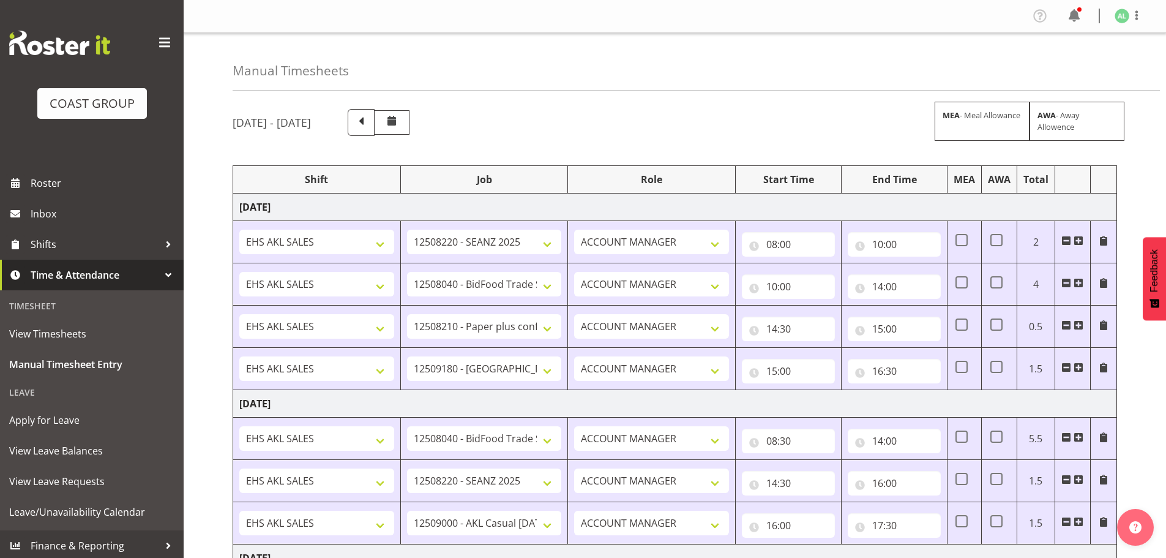
select select "10251"
select select "9033"
select select "10243"
select select "9932"
select select "9033"
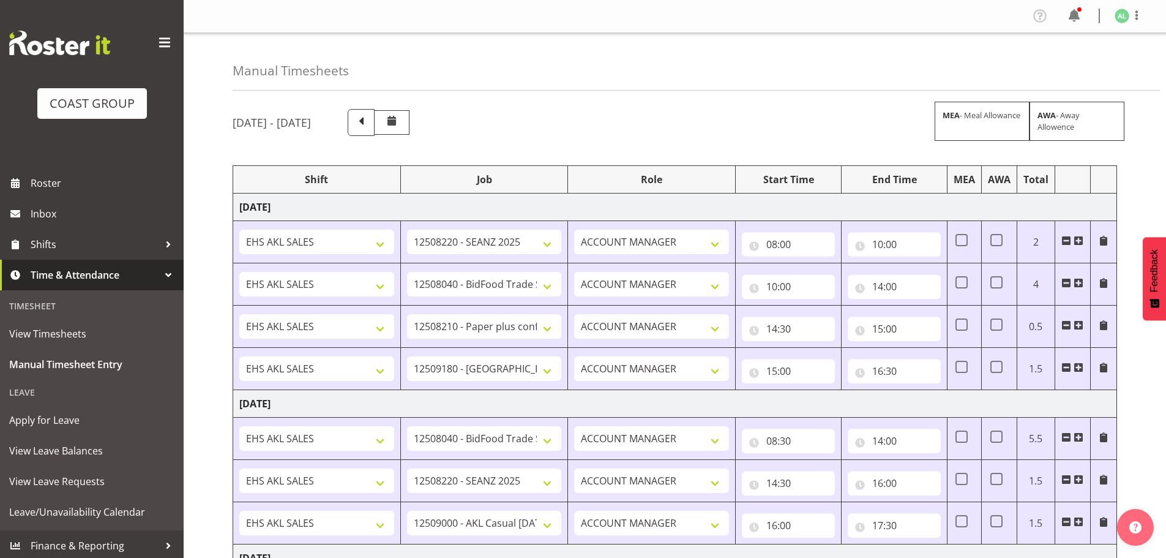
select select "10251"
select select "8653"
select select "10251"
select select "9033"
select select "9932"
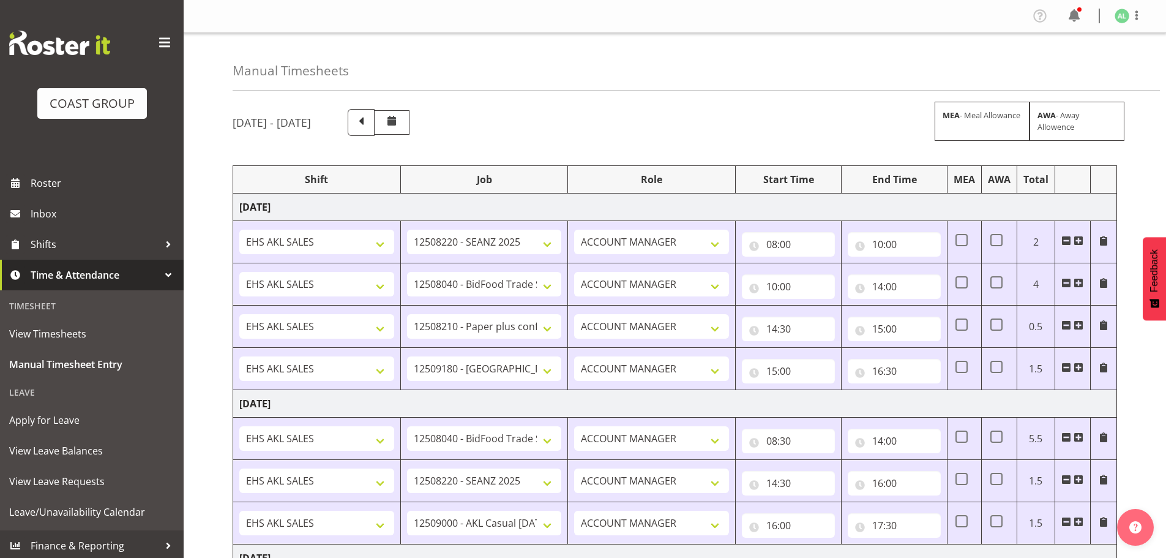
select select "9033"
select select "9932"
select select "10251"
select select "10243"
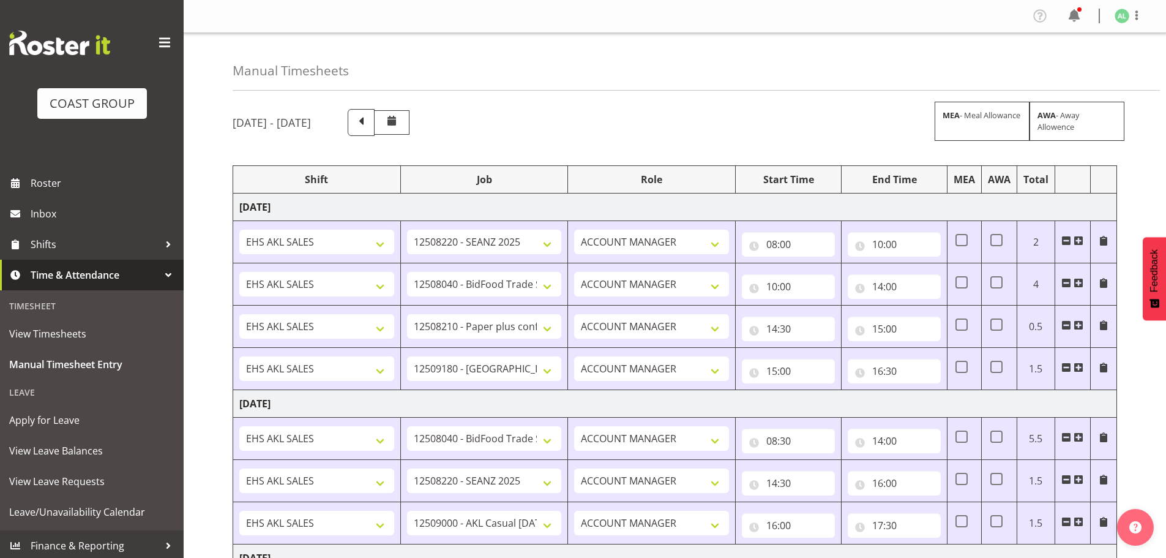
select select "9033"
select select "10268"
select select "9033"
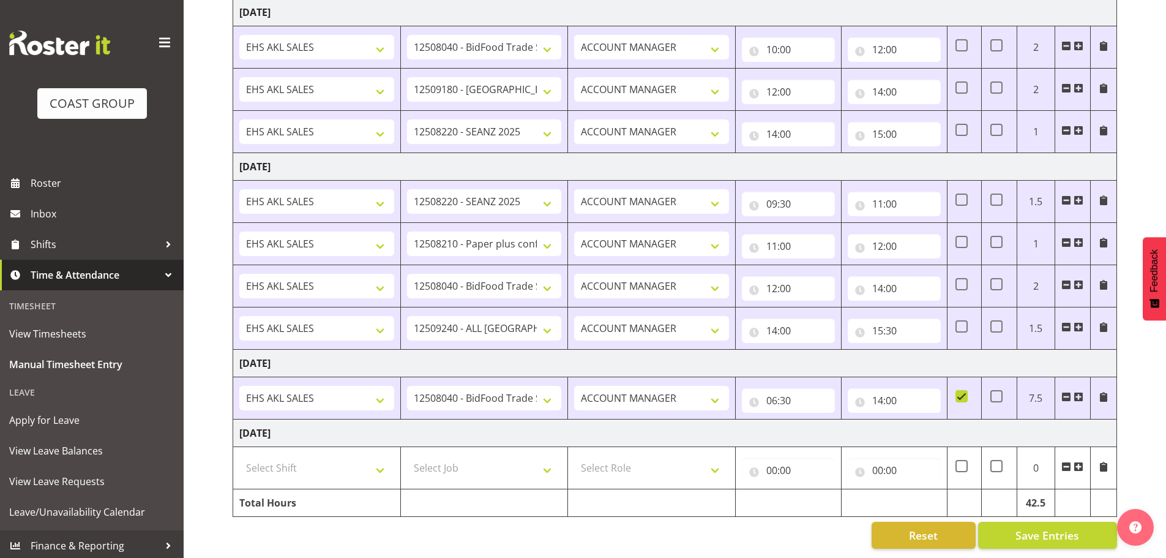
scroll to position [705, 0]
click at [904, 394] on input "14:00" at bounding box center [894, 400] width 93 height 24
click at [929, 425] on select "00 01 02 03 04 05 06 07 08 09 10 11 12 13 14 15 16 17 18 19 20 21 22 23" at bounding box center [932, 432] width 28 height 24
select select "18"
click at [918, 420] on select "00 01 02 03 04 05 06 07 08 09 10 11 12 13 14 15 16 17 18 19 20 21 22 23" at bounding box center [932, 432] width 28 height 24
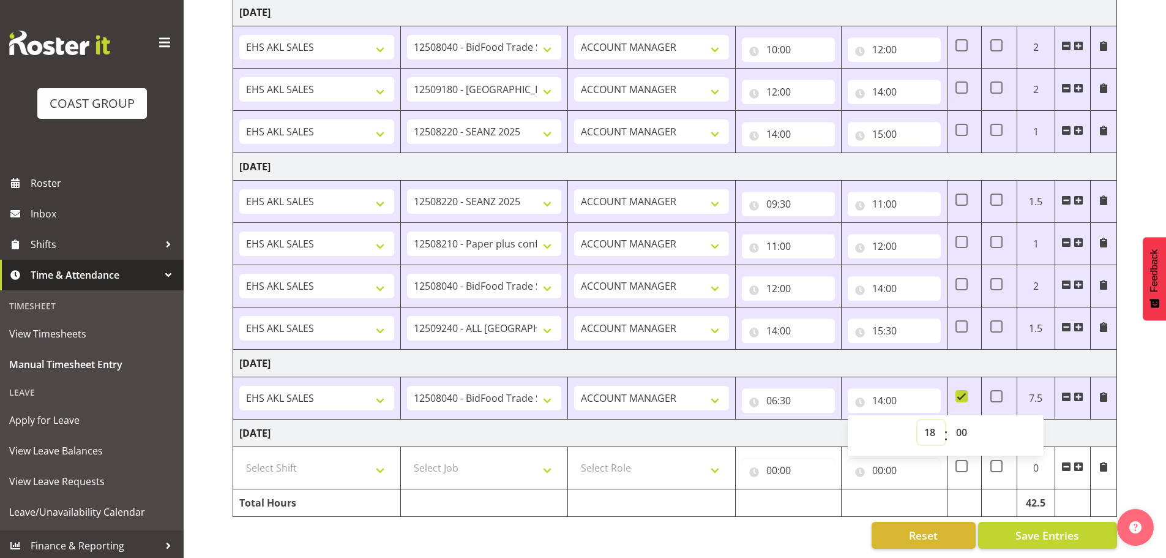
type input "18:00"
click at [964, 427] on select "00 01 02 03 04 05 06 07 08 09 10 11 12 13 14 15 16 17 18 19 20 21 22 23 24 25 2…" at bounding box center [964, 432] width 28 height 24
select select "30"
click at [950, 420] on select "00 01 02 03 04 05 06 07 08 09 10 11 12 13 14 15 16 17 18 19 20 21 22 23 24 25 2…" at bounding box center [964, 432] width 28 height 24
type input "18:30"
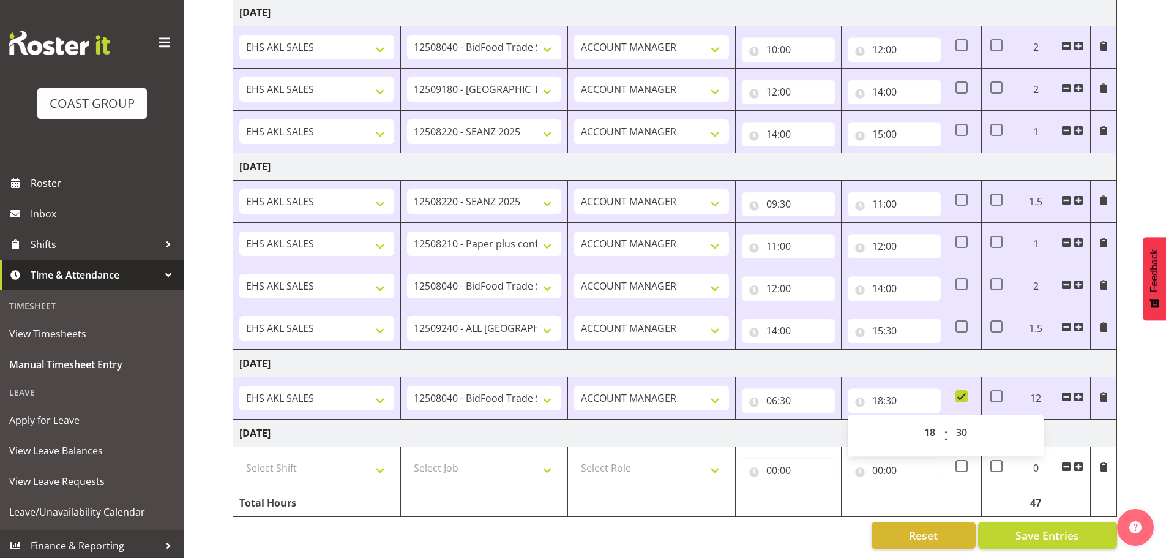
click at [818, 427] on td "[DATE]" at bounding box center [675, 433] width 884 height 28
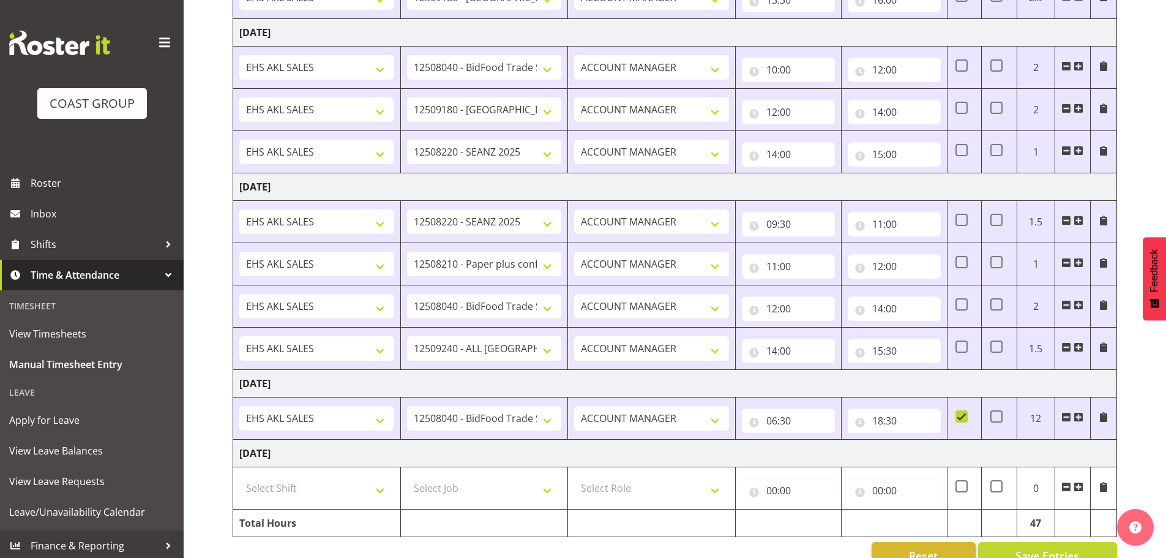
scroll to position [709, 0]
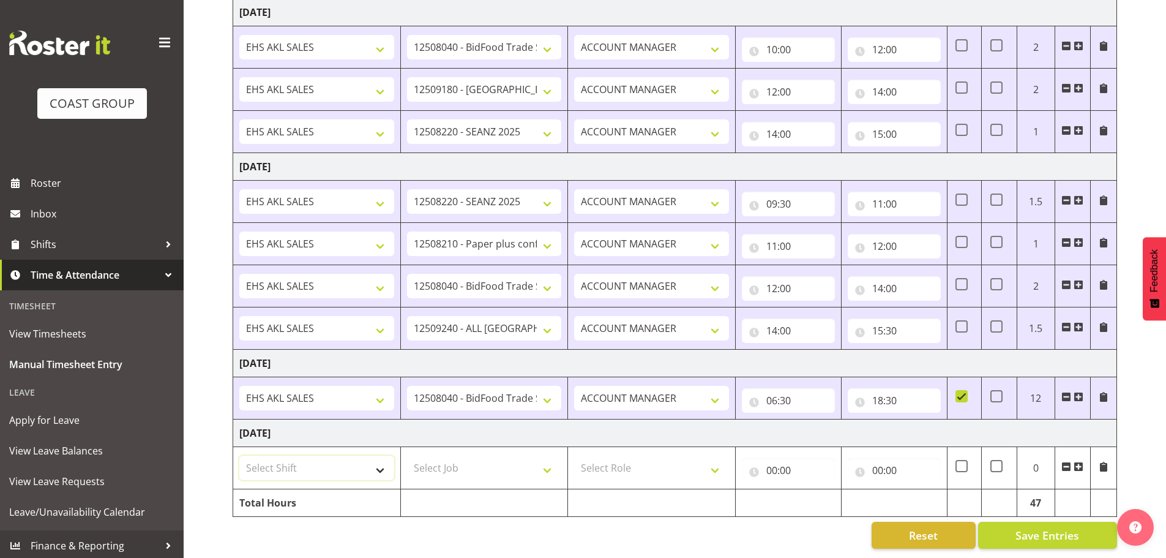
click at [296, 460] on select "Select Shift EHS AKL SALES" at bounding box center [316, 468] width 155 height 24
select select "1327"
click at [239, 456] on select "Select Shift EHS AKL SALES" at bounding box center [316, 468] width 155 height 24
click at [422, 459] on select "Select Job 1 Carlton Events 1 [PERSON_NAME][GEOGRAPHIC_DATA] 1 [PERSON_NAME][GE…" at bounding box center [484, 468] width 155 height 24
select select "9033"
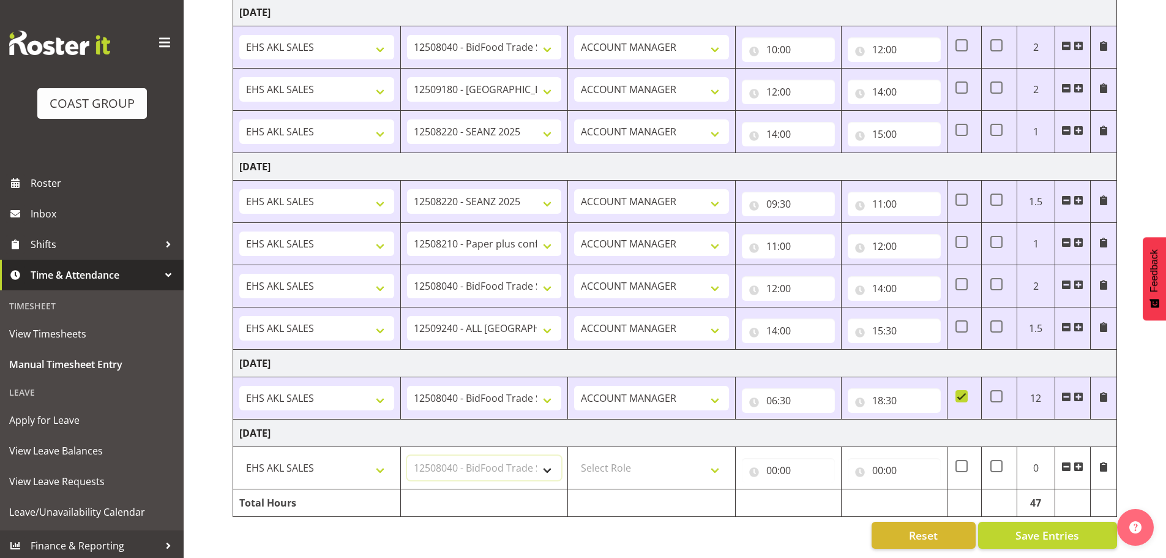
click at [407, 456] on select "Select Job 1 Carlton Events 1 [PERSON_NAME][GEOGRAPHIC_DATA] 1 [PERSON_NAME][GE…" at bounding box center [484, 468] width 155 height 24
click at [614, 456] on select "Select Role ACCOUNT MANAGER Account Manager" at bounding box center [651, 468] width 155 height 24
select select "197"
click at [574, 456] on select "Select Role ACCOUNT MANAGER Account Manager" at bounding box center [651, 468] width 155 height 24
click at [772, 462] on input "00:00" at bounding box center [788, 470] width 93 height 24
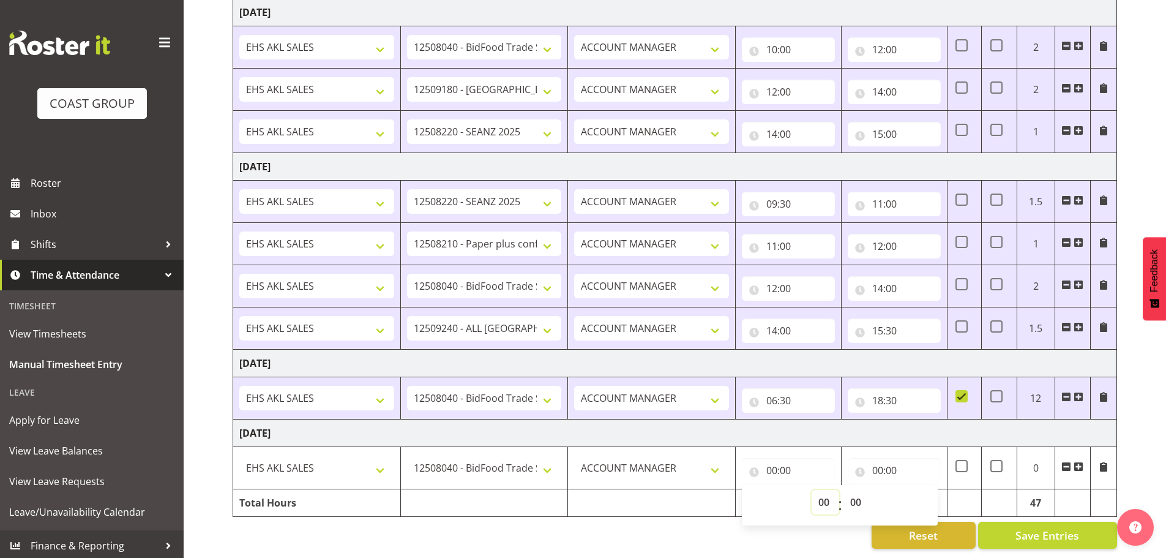
click at [821, 490] on select "00 01 02 03 04 05 06 07 08 09 10 11 12 13 14 15 16 17 18 19 20 21 22 23" at bounding box center [826, 502] width 28 height 24
select select "6"
click at [812, 490] on select "00 01 02 03 04 05 06 07 08 09 10 11 12 13 14 15 16 17 18 19 20 21 22 23" at bounding box center [826, 502] width 28 height 24
type input "06:00"
click at [879, 462] on input "00:00" at bounding box center [894, 470] width 93 height 24
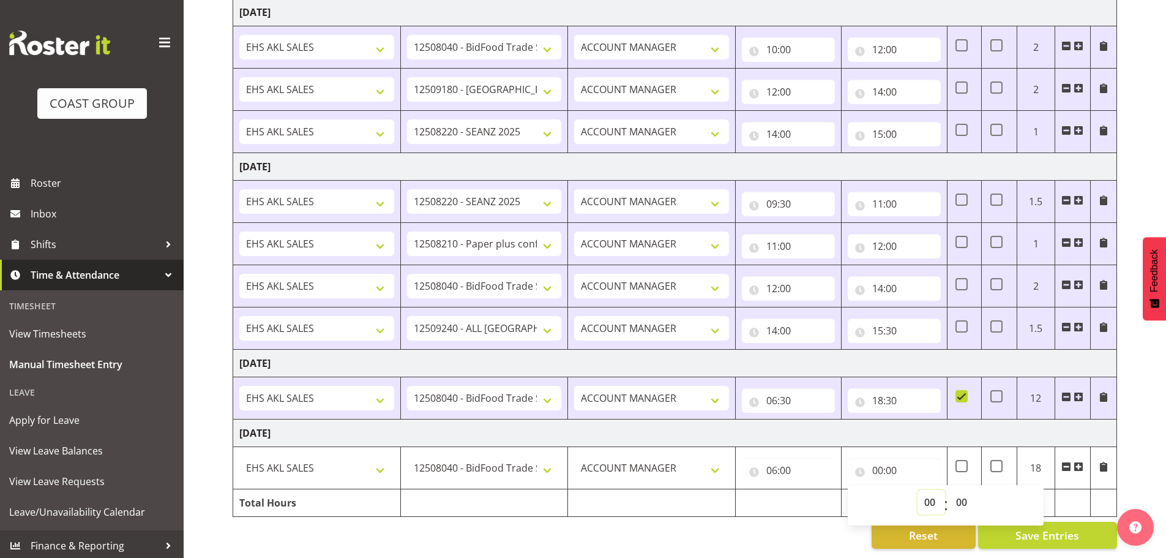
click at [929, 490] on select "00 01 02 03 04 05 06 07 08 09 10 11 12 13 14 15 16 17 18 19 20 21 22 23" at bounding box center [932, 502] width 28 height 24
select select "13"
click at [918, 490] on select "00 01 02 03 04 05 06 07 08 09 10 11 12 13 14 15 16 17 18 19 20 21 22 23" at bounding box center [932, 502] width 28 height 24
type input "13:00"
click at [809, 522] on div "Reset Save Entries" at bounding box center [675, 535] width 885 height 27
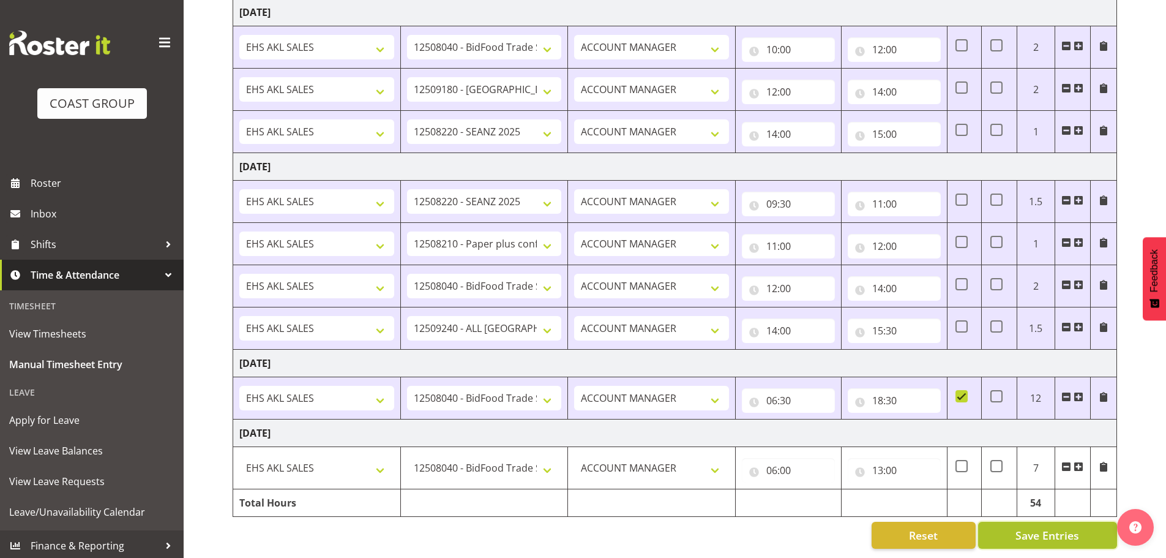
click at [1019, 527] on span "Save Entries" at bounding box center [1048, 535] width 64 height 16
